Goal: Task Accomplishment & Management: Manage account settings

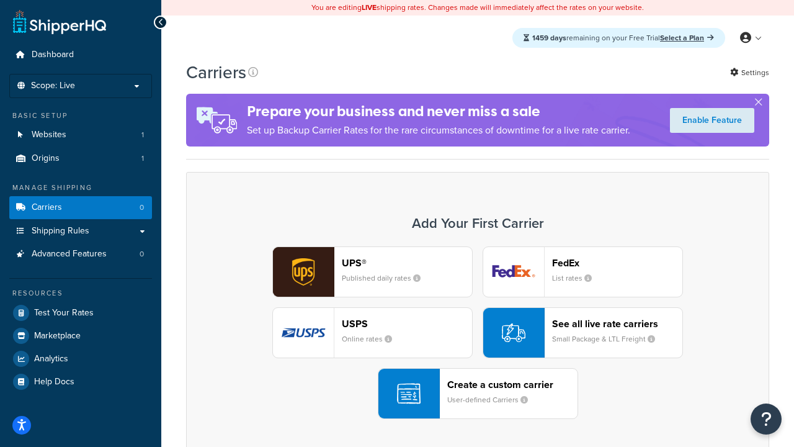
click at [478, 332] on div "UPS® Published daily rates FedEx List rates USPS Online rates See all live rate…" at bounding box center [477, 332] width 557 height 172
click at [617, 262] on header "FedEx" at bounding box center [617, 263] width 130 height 12
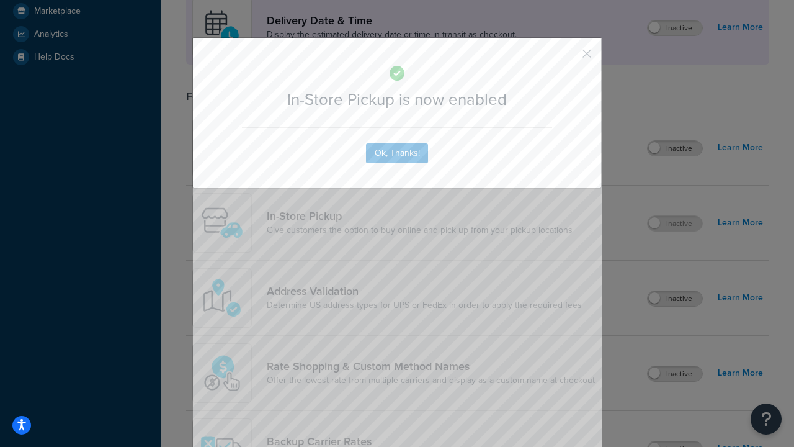
scroll to position [348, 0]
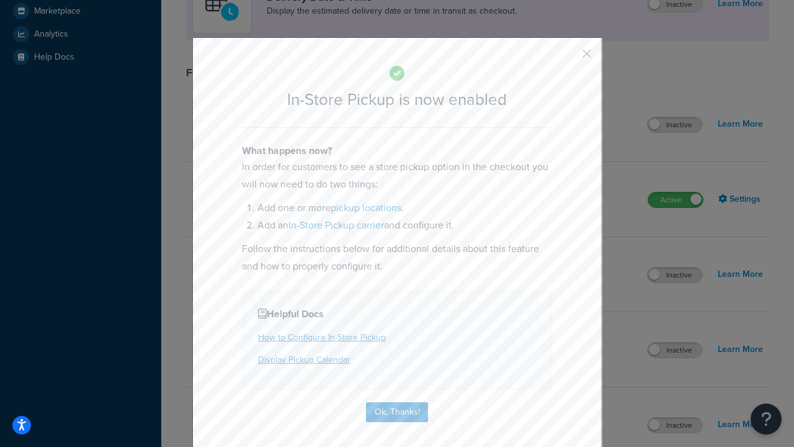
click at [568, 58] on button "button" at bounding box center [568, 57] width 3 height 3
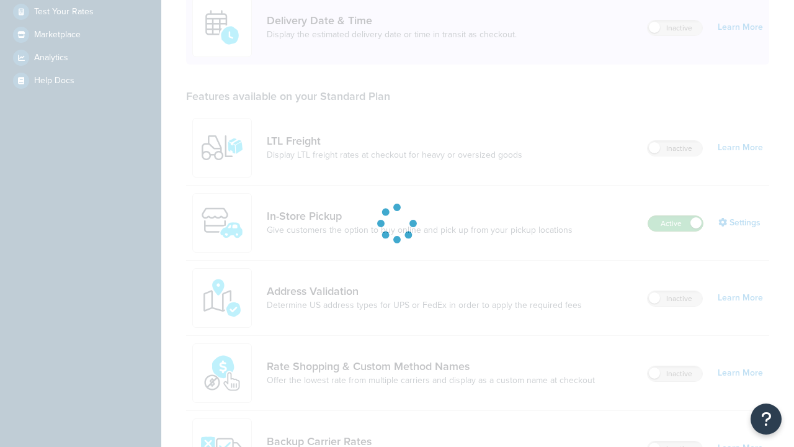
click at [675, 216] on label "Active" at bounding box center [675, 223] width 55 height 15
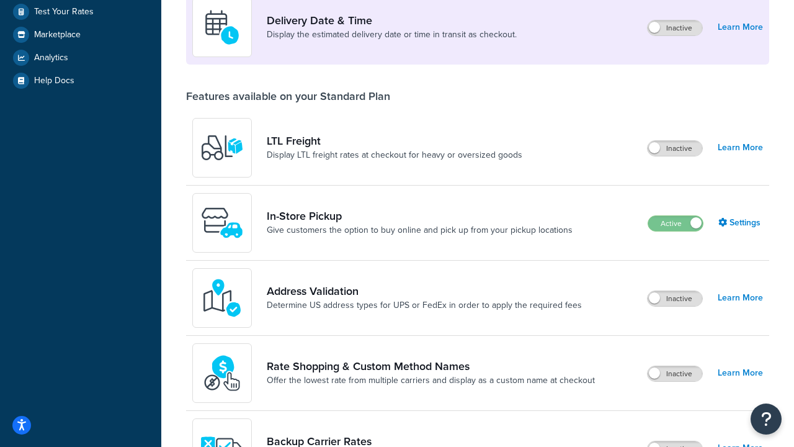
scroll to position [540, 0]
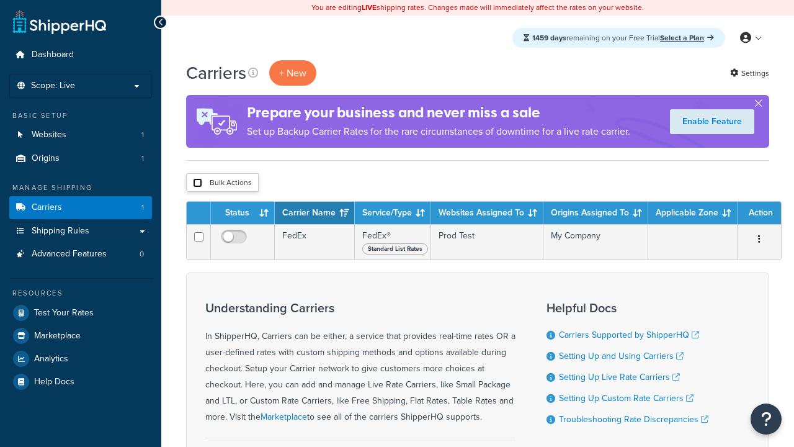
click at [197, 183] on input "checkbox" at bounding box center [197, 182] width 9 height 9
checkbox input "true"
click at [0, 0] on button "Delete" at bounding box center [0, 0] width 0 height 0
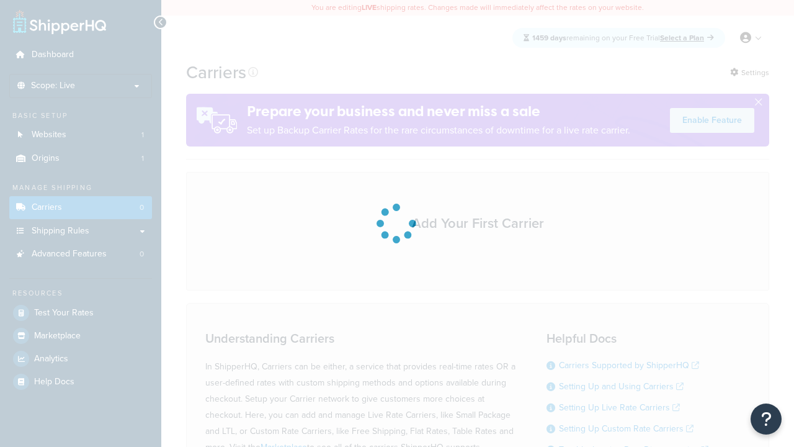
scroll to position [109, 0]
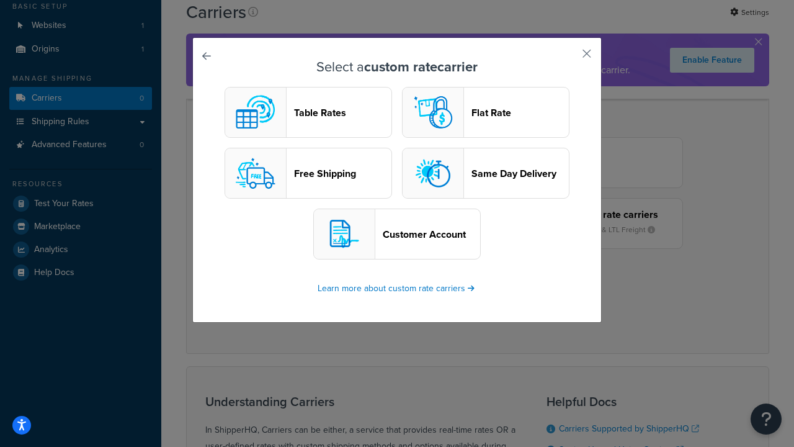
click at [308, 112] on header "Table Rates" at bounding box center [342, 113] width 97 height 12
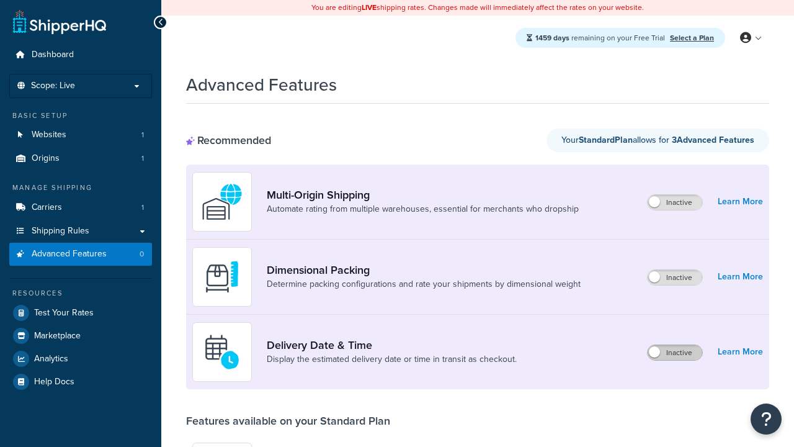
click at [675, 352] on label "Inactive" at bounding box center [675, 352] width 55 height 15
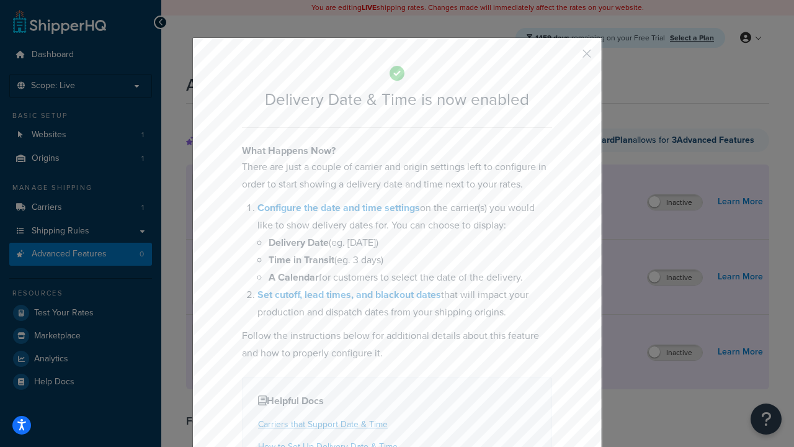
click at [568, 56] on button "button" at bounding box center [568, 57] width 3 height 3
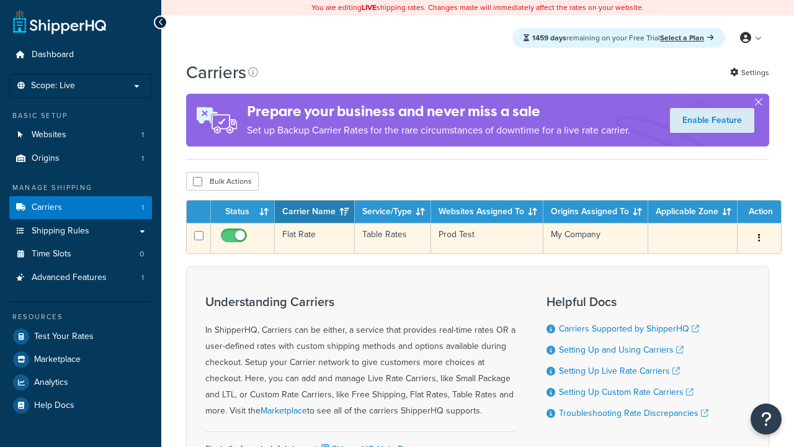
click at [314, 239] on td "Flat Rate" at bounding box center [315, 238] width 80 height 30
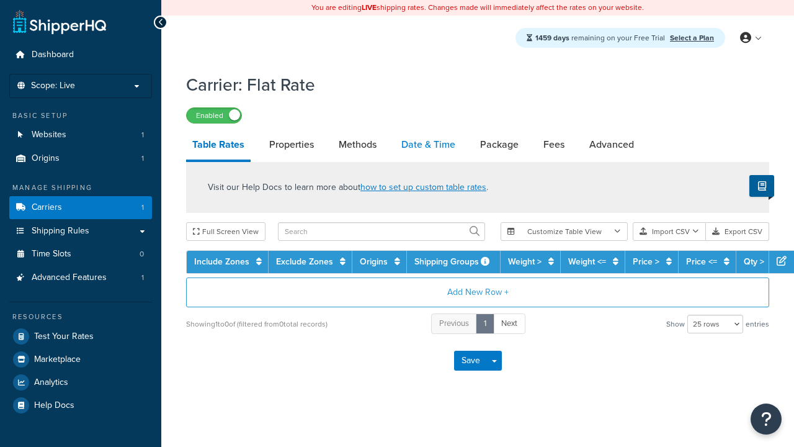
click at [428, 145] on link "Date & Time" at bounding box center [428, 145] width 66 height 30
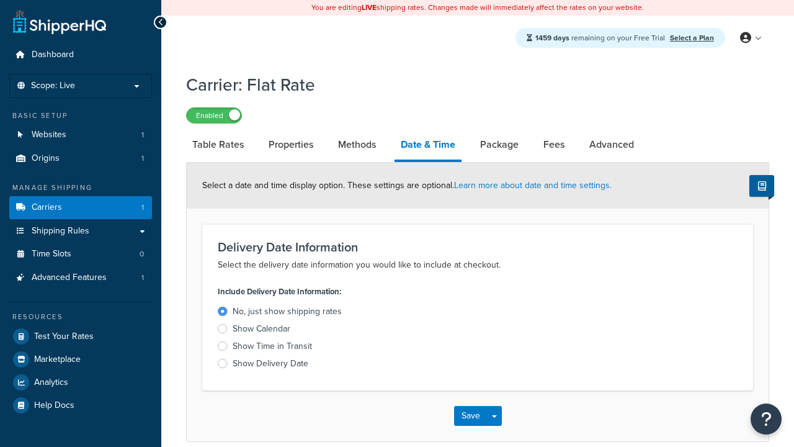
click at [272, 348] on div "Show Time in Transit" at bounding box center [272, 346] width 79 height 12
click at [0, 0] on input "Show Time in Transit" at bounding box center [0, 0] width 0 height 0
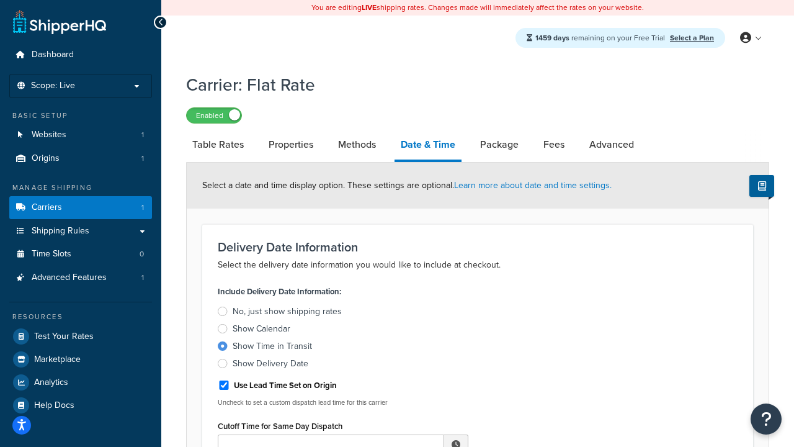
click at [272, 348] on div "Show Time in Transit" at bounding box center [272, 346] width 79 height 12
click at [0, 0] on input "Show Time in Transit" at bounding box center [0, 0] width 0 height 0
type input "11:00 AM"
type input "5"
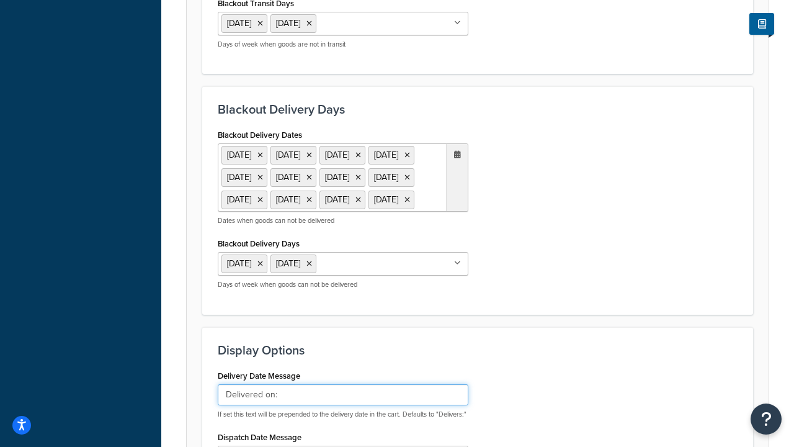
type input "Delivered on:"
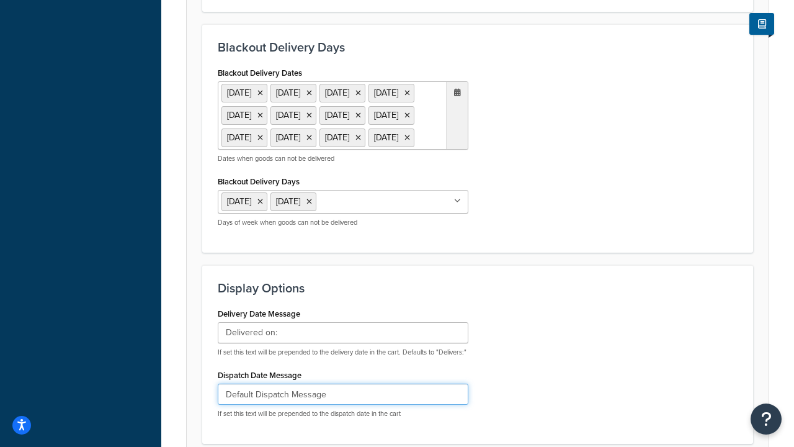
type input "Default Dispatch Message"
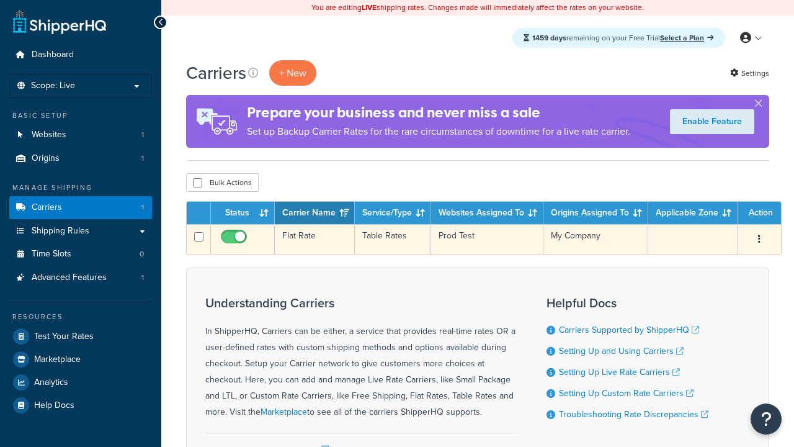
click at [314, 239] on td "Flat Rate" at bounding box center [315, 239] width 80 height 30
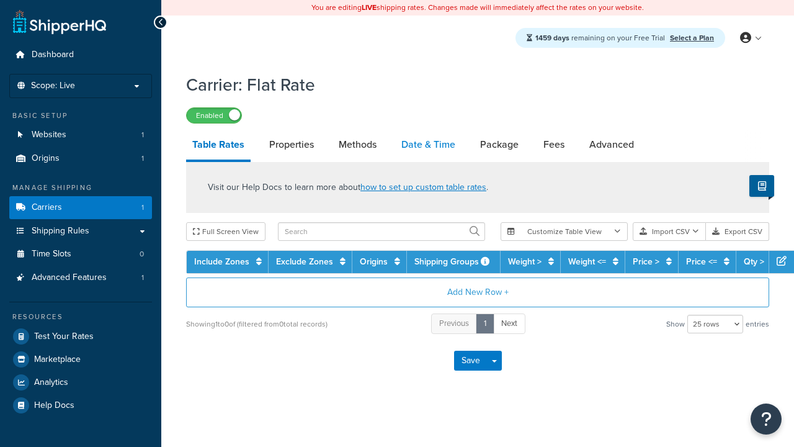
click at [428, 145] on link "Date & Time" at bounding box center [428, 145] width 66 height 30
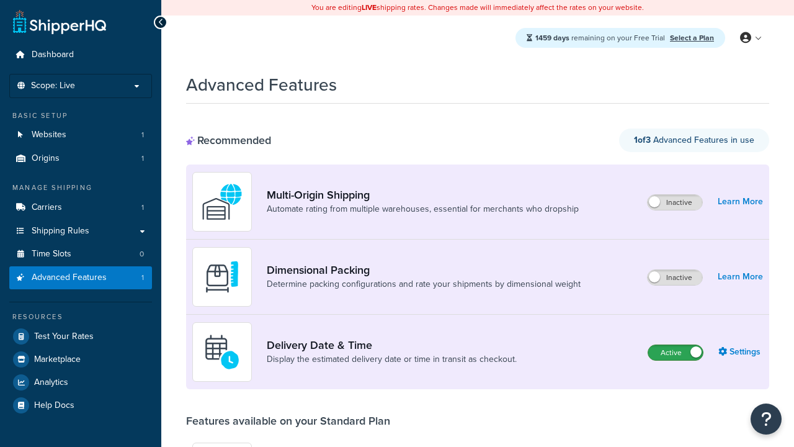
click at [675, 352] on label "Active" at bounding box center [675, 352] width 55 height 15
